Goal: Contribute content: Add original content to the website for others to see

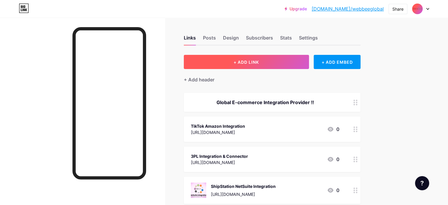
click at [295, 64] on button "+ ADD LINK" at bounding box center [246, 62] width 125 height 14
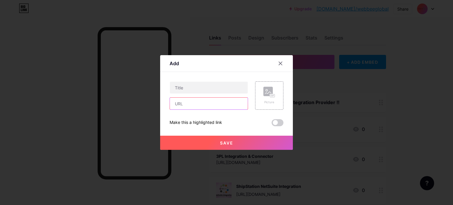
click at [183, 103] on input "text" at bounding box center [209, 104] width 78 height 12
paste input "[URL][DOMAIN_NAME]"
type input "[URL][DOMAIN_NAME]"
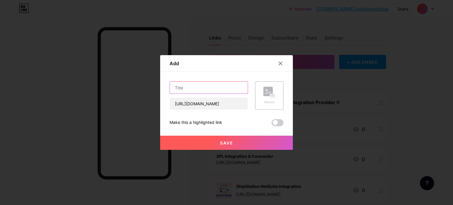
scroll to position [0, 0]
click at [190, 91] on input "text" at bounding box center [209, 88] width 78 height 12
type input "Gear Yourself With New Ecommerce API Solutions"
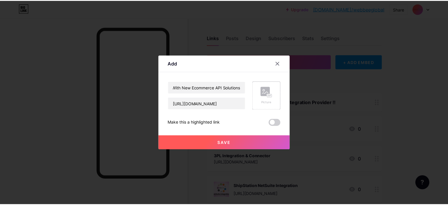
scroll to position [0, 0]
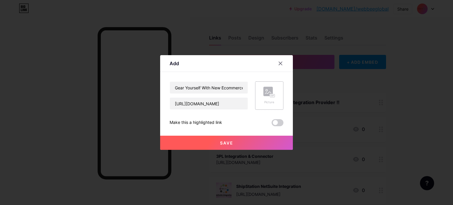
click at [269, 102] on div "Picture" at bounding box center [269, 102] width 12 height 4
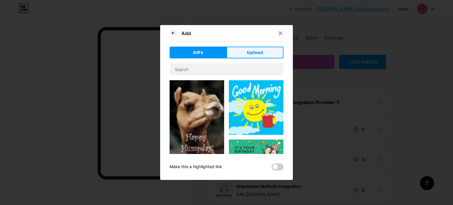
click at [253, 50] on span "Upload" at bounding box center [255, 53] width 16 height 6
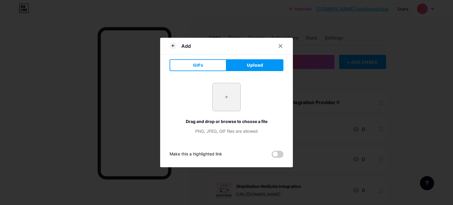
click at [218, 92] on input "file" at bounding box center [227, 97] width 28 height 28
type input "C:\fakepath\WebBee Now Ready To Empower Sellers -small.webp"
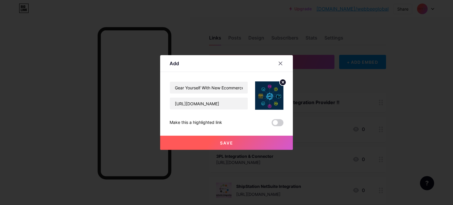
click at [225, 142] on span "Save" at bounding box center [226, 142] width 13 height 5
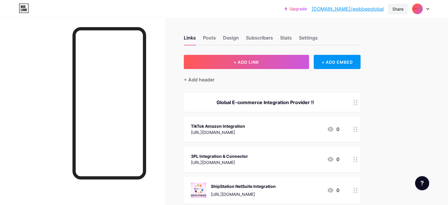
click at [396, 9] on div "Share" at bounding box center [398, 9] width 11 height 6
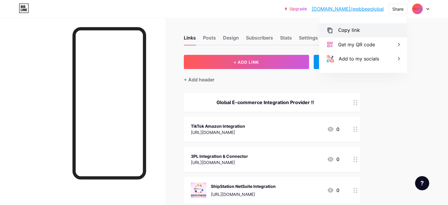
click at [373, 34] on div "Copy link" at bounding box center [364, 30] width 88 height 14
